Goal: Transaction & Acquisition: Book appointment/travel/reservation

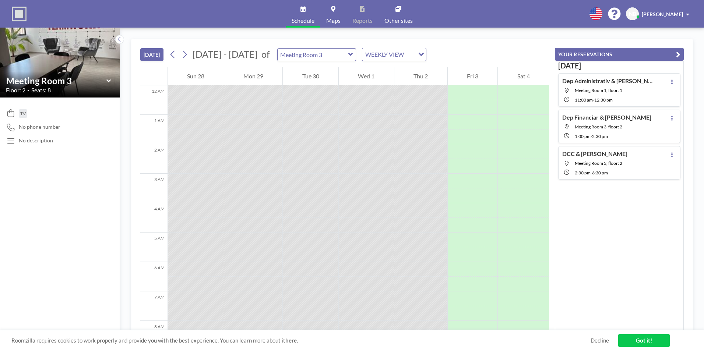
scroll to position [280, 0]
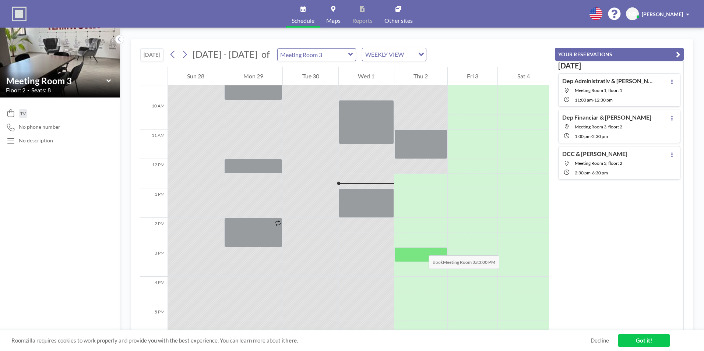
click at [421, 248] on div at bounding box center [420, 254] width 53 height 15
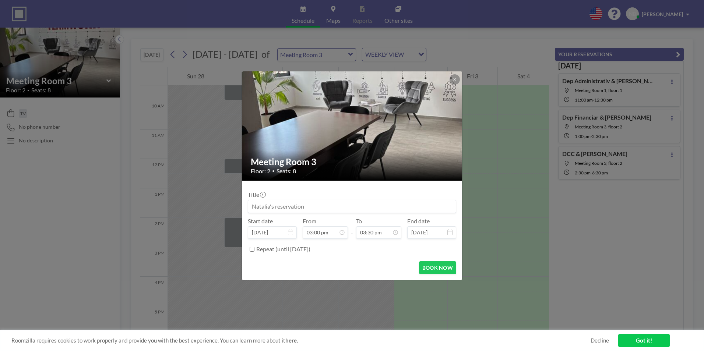
scroll to position [406, 0]
click at [289, 205] on input at bounding box center [352, 206] width 208 height 13
drag, startPoint x: 263, startPoint y: 205, endPoint x: 252, endPoint y: 205, distance: 11.8
click at [252, 205] on input "CCO, Silviu & [PERSON_NAME]" at bounding box center [352, 206] width 208 height 13
click at [282, 206] on input "CCO, Silviu & [PERSON_NAME]" at bounding box center [352, 206] width 208 height 13
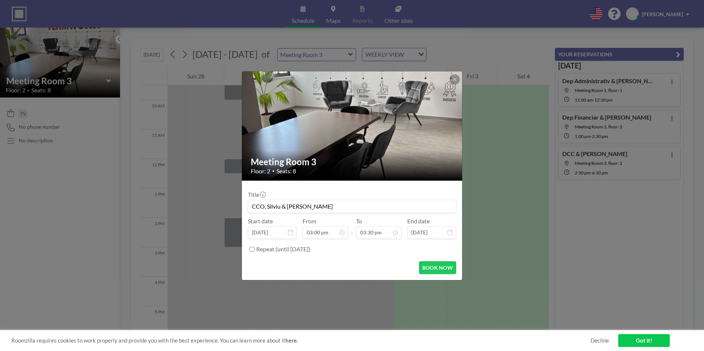
click at [282, 206] on input "CCO, Silviu & [PERSON_NAME]" at bounding box center [352, 206] width 208 height 13
paste input "CCO"
click at [279, 206] on input "CCO, Silviu CCO& [PERSON_NAME]" at bounding box center [352, 206] width 208 height 13
click at [268, 206] on input "CCO, Silviu, CCO& [PERSON_NAME]" at bounding box center [352, 206] width 208 height 13
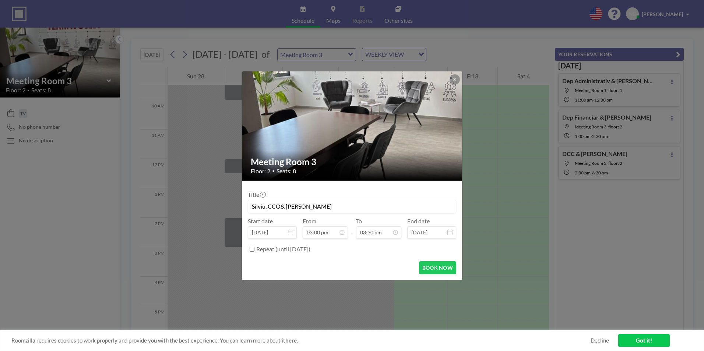
click at [281, 206] on input "Silviu, CCO& [PERSON_NAME]" at bounding box center [352, 206] width 208 height 13
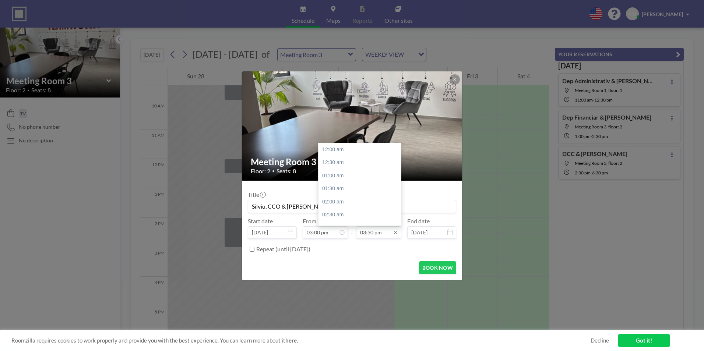
type input "Silviu, CCO & [PERSON_NAME]"
click at [372, 230] on input "03:30 pm" at bounding box center [378, 232] width 45 height 13
click at [327, 166] on div "04:00 pm" at bounding box center [361, 162] width 86 height 13
type input "04:00 pm"
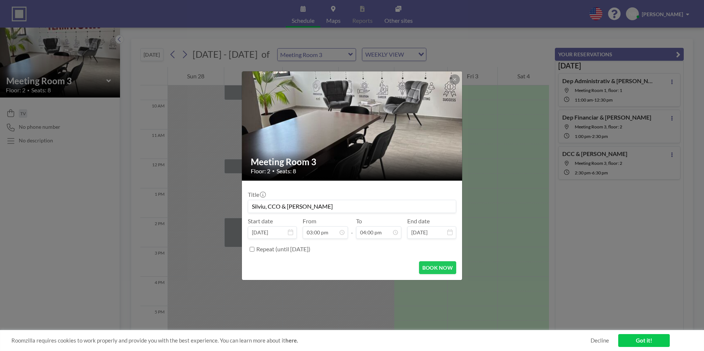
scroll to position [419, 0]
click at [429, 266] on button "BOOK NOW" at bounding box center [437, 267] width 37 height 13
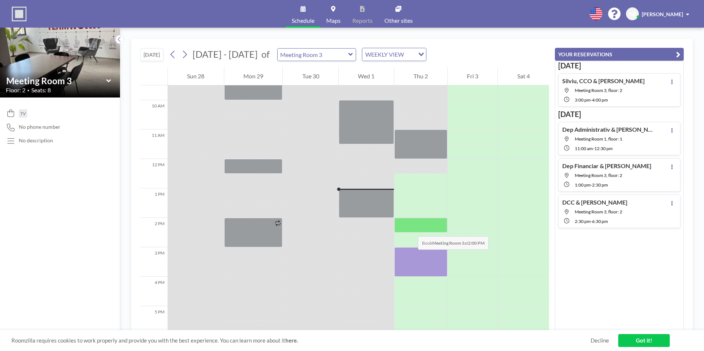
click at [410, 229] on div at bounding box center [420, 225] width 53 height 15
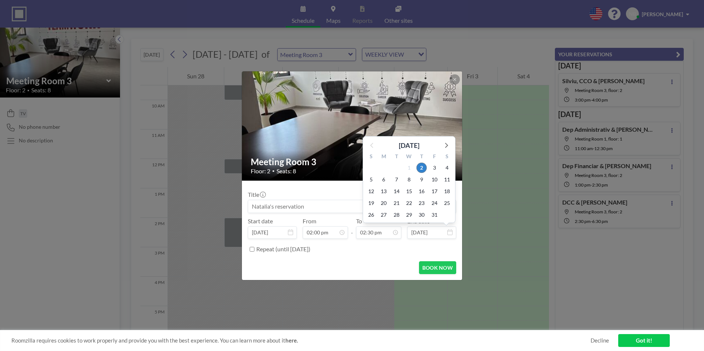
click at [258, 207] on input at bounding box center [352, 206] width 208 height 13
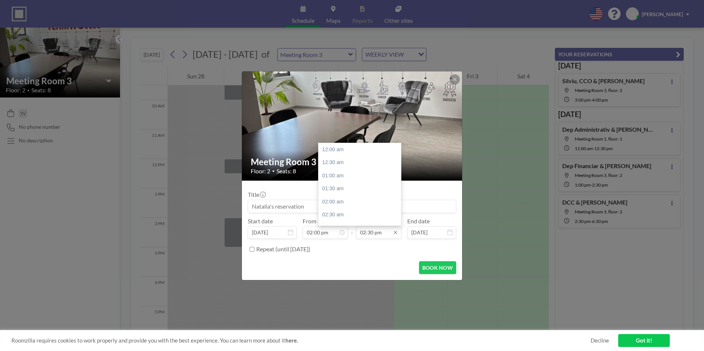
scroll to position [380, 0]
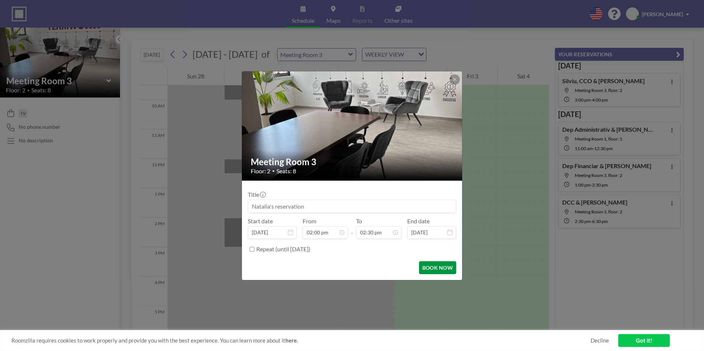
click at [428, 269] on button "BOOK NOW" at bounding box center [437, 267] width 37 height 13
